Goal: Check status

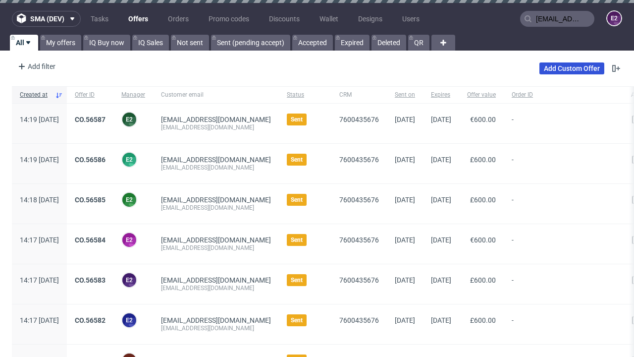
type input "[EMAIL_ADDRESS][DOMAIN_NAME]"
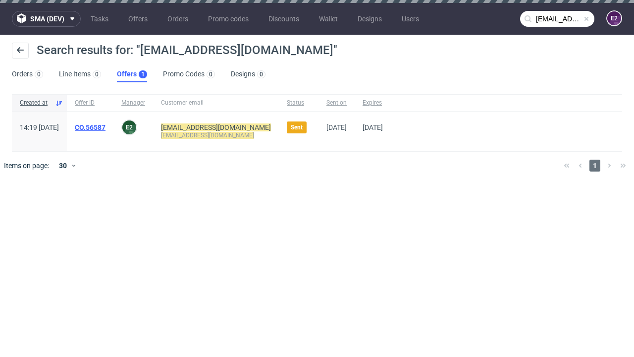
click at [132, 74] on link "Offers 1" at bounding box center [132, 74] width 30 height 16
click at [106, 127] on link "CO.56587" at bounding box center [90, 127] width 31 height 8
